Goal: Transaction & Acquisition: Purchase product/service

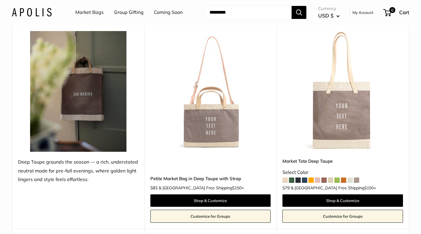
click at [0, 0] on img at bounding box center [0, 0] width 0 height 0
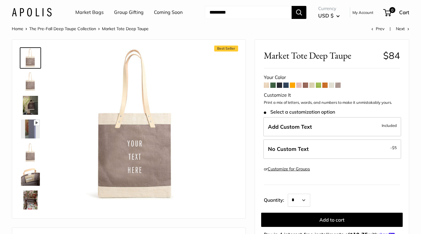
click at [82, 12] on link "Market Bags" at bounding box center [89, 12] width 28 height 9
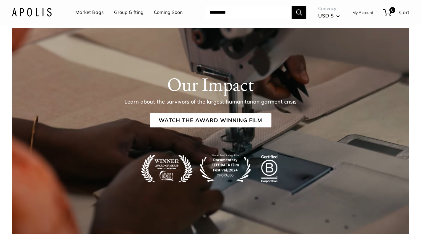
scroll to position [1064, 0]
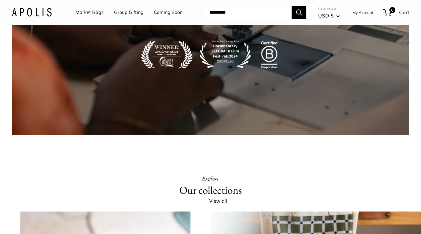
click at [166, 12] on link "Coming Soon" at bounding box center [168, 12] width 29 height 9
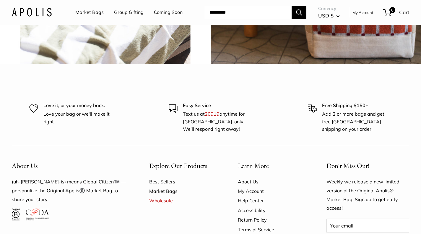
scroll to position [1418, 0]
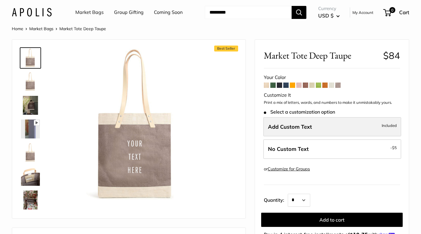
click at [363, 132] on label "Add Custom Text Included" at bounding box center [332, 127] width 138 height 20
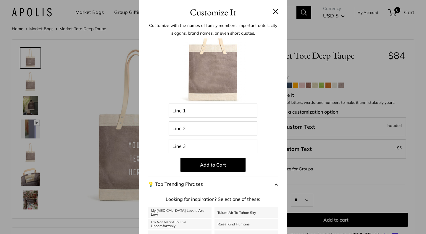
click at [272, 10] on button at bounding box center [275, 11] width 6 height 6
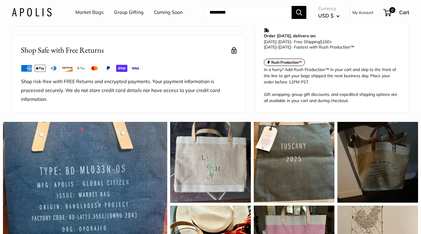
scroll to position [414, 0]
